Goal: Navigation & Orientation: Find specific page/section

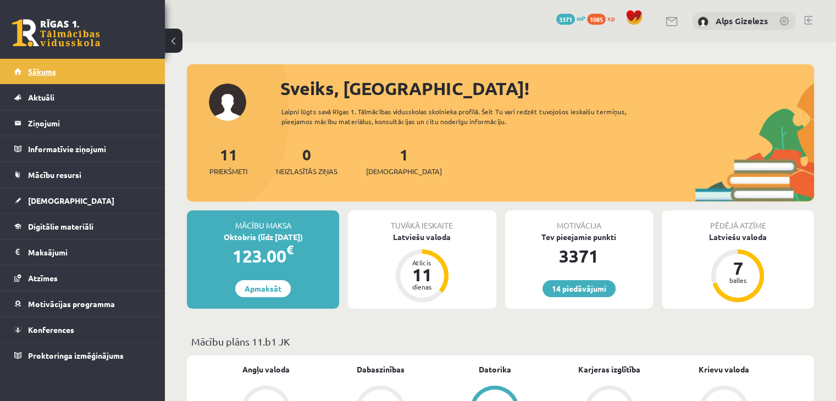
click at [36, 79] on link "Sākums" at bounding box center [82, 71] width 137 height 25
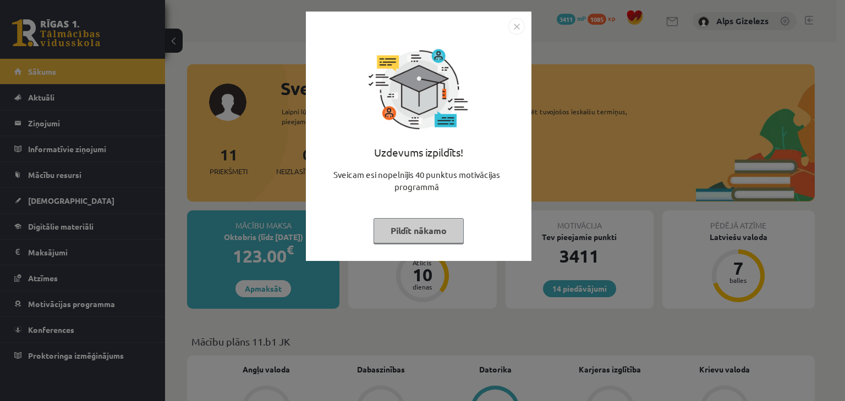
click at [421, 226] on button "Pildīt nākamo" at bounding box center [418, 230] width 90 height 25
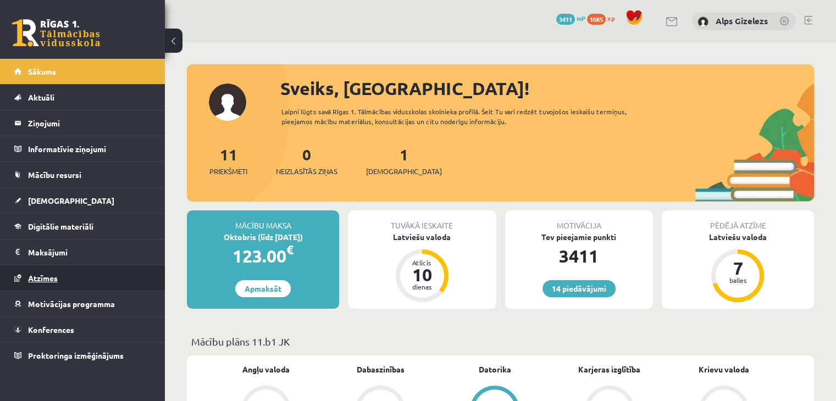
click at [51, 274] on span "Atzīmes" at bounding box center [43, 278] width 30 height 10
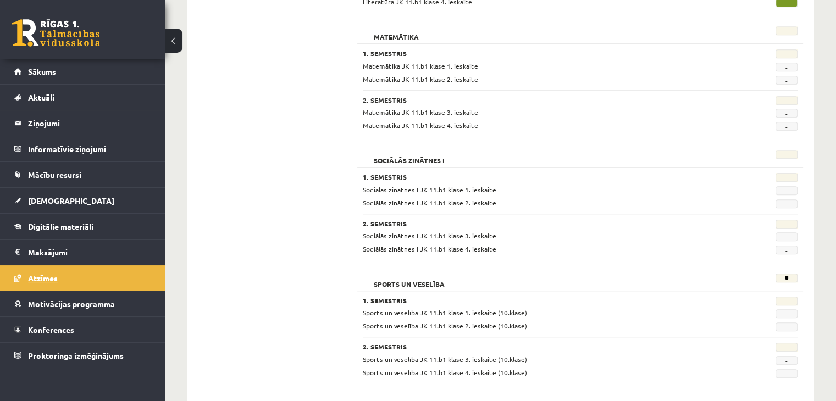
scroll to position [1019, 0]
click at [57, 63] on link "Sākums" at bounding box center [82, 71] width 137 height 25
